Goal: Use online tool/utility: Utilize a website feature to perform a specific function

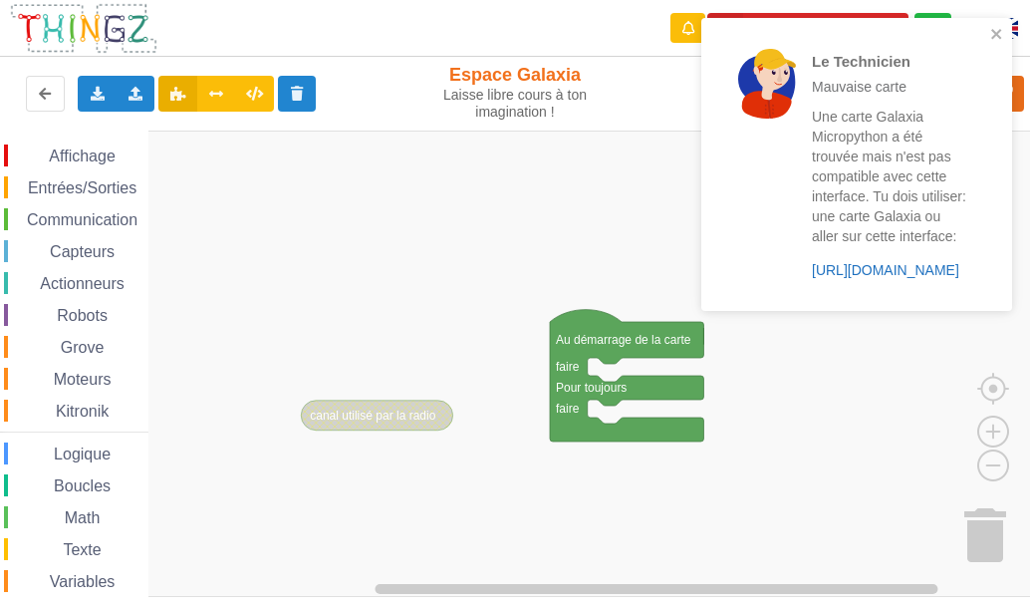
click at [894, 270] on link "https://play.thingz.co/galaxia-micropython" at bounding box center [885, 270] width 147 height 16
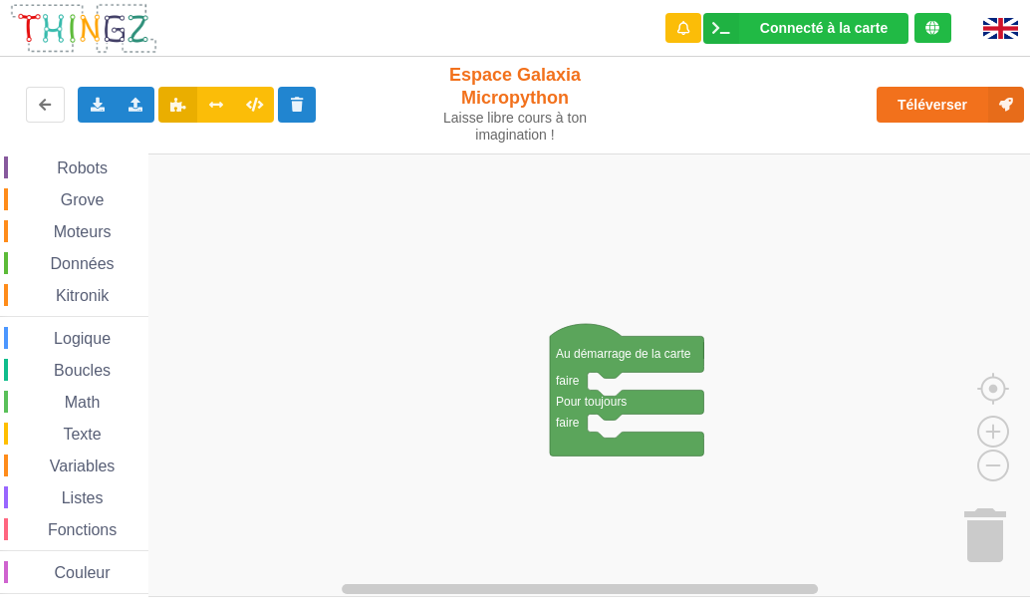
scroll to position [176, 0]
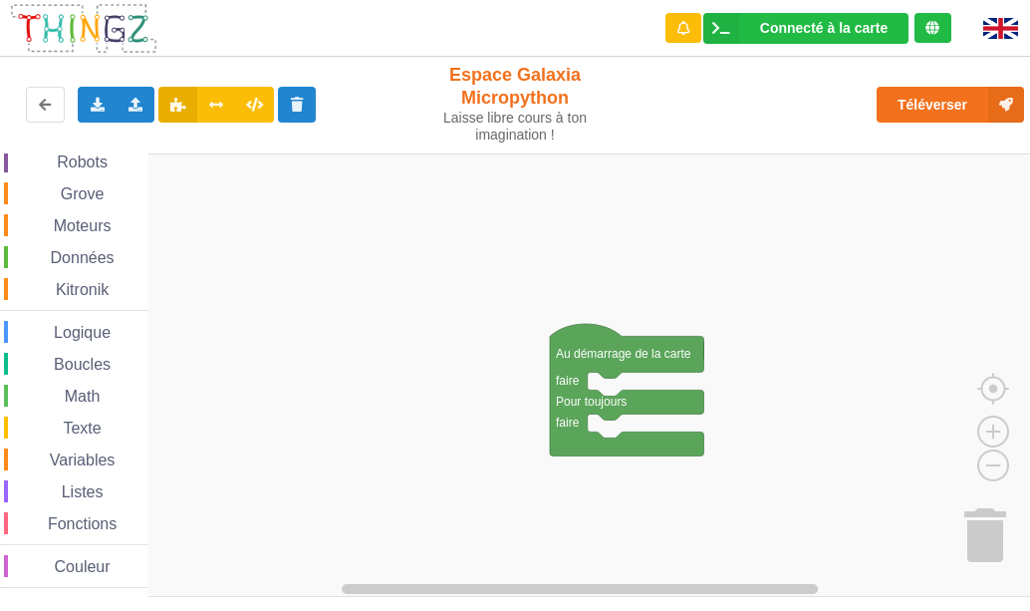
click at [68, 225] on span "Moteurs" at bounding box center [83, 225] width 64 height 17
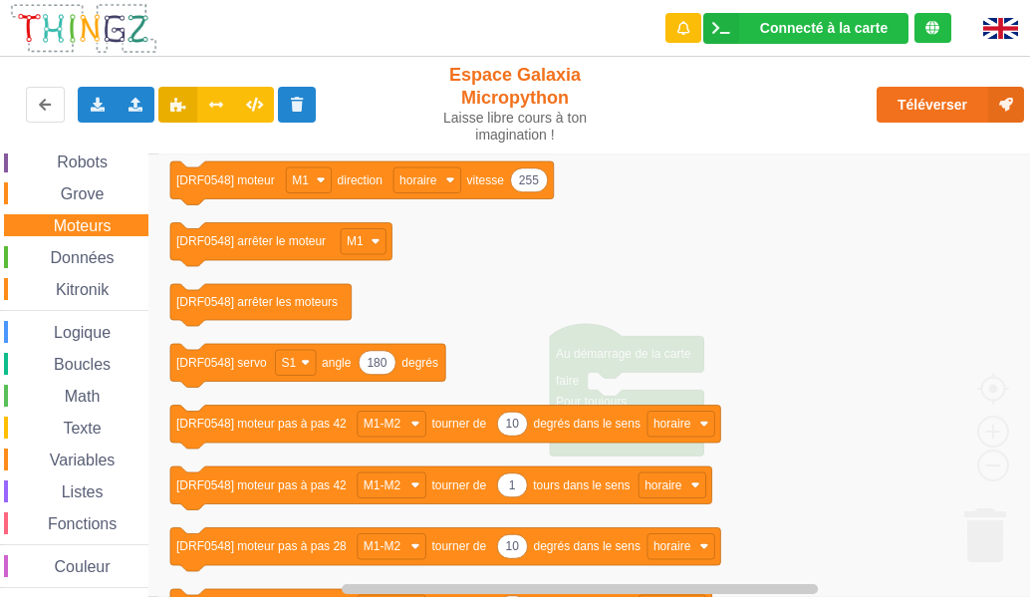
click at [998, 267] on icon "Espace de travail de Blocky" at bounding box center [643, 374] width 970 height 443
click at [366, 188] on icon "Espace de travail de Blocky" at bounding box center [362, 183] width 384 height 44
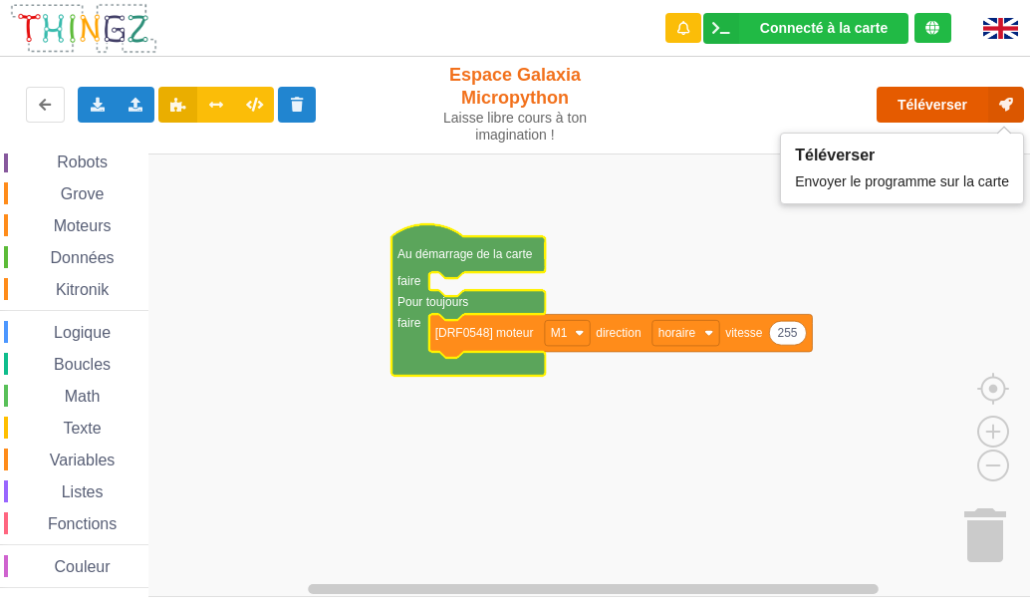
click at [925, 102] on button "Téléverser" at bounding box center [950, 105] width 147 height 36
